Goal: Find specific page/section: Find specific page/section

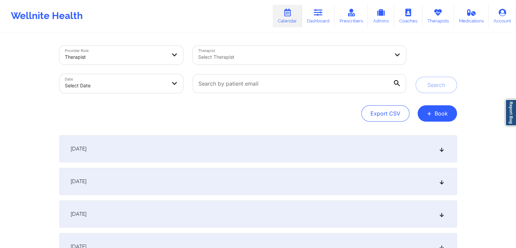
select select "2025-8"
select select "2025-9"
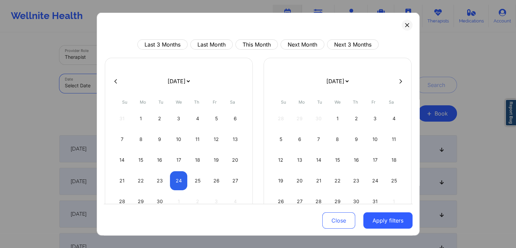
click at [157, 74] on body "Wellnite Health Calendar Dashboard Prescribers Admins Coaches Therapists Medica…" at bounding box center [258, 124] width 516 height 248
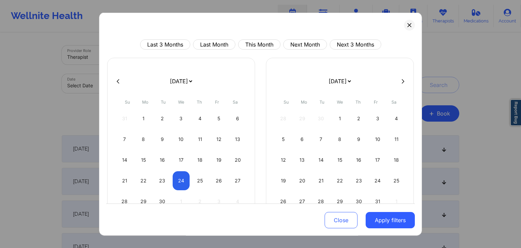
click at [278, 41] on div "Last 3 Months Last Month This Month Next Month Next 3 Months" at bounding box center [260, 44] width 309 height 10
click at [269, 44] on button "This Month" at bounding box center [259, 44] width 42 height 10
select select "2025-8"
select select "2025-9"
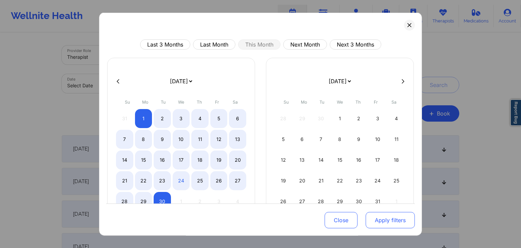
click at [387, 219] on button "Apply filters" at bounding box center [390, 220] width 49 height 16
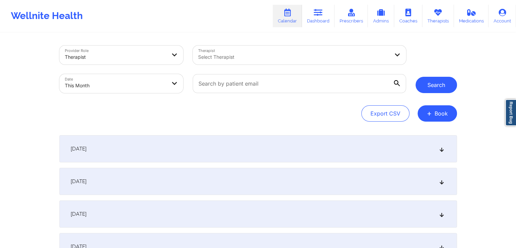
click at [438, 89] on button "Search" at bounding box center [436, 85] width 41 height 16
click at [322, 113] on div "Export CSV + Book" at bounding box center [258, 113] width 398 height 16
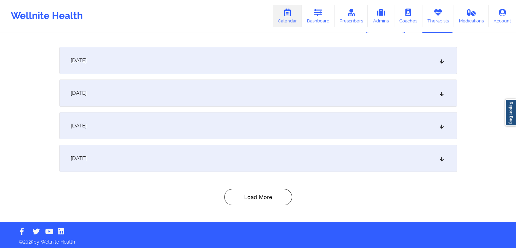
scroll to position [90, 0]
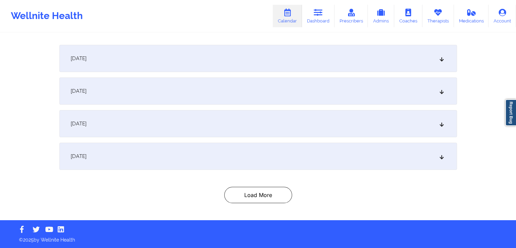
click at [231, 151] on div "[DATE]" at bounding box center [258, 155] width 398 height 27
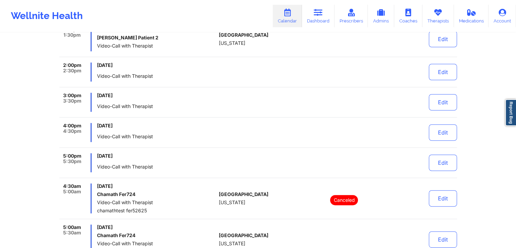
scroll to position [0, 0]
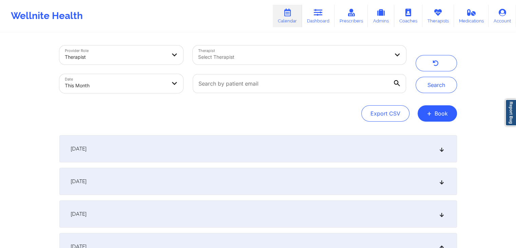
click at [303, 116] on div "Export CSV + Book" at bounding box center [258, 113] width 398 height 16
